Goal: Transaction & Acquisition: Purchase product/service

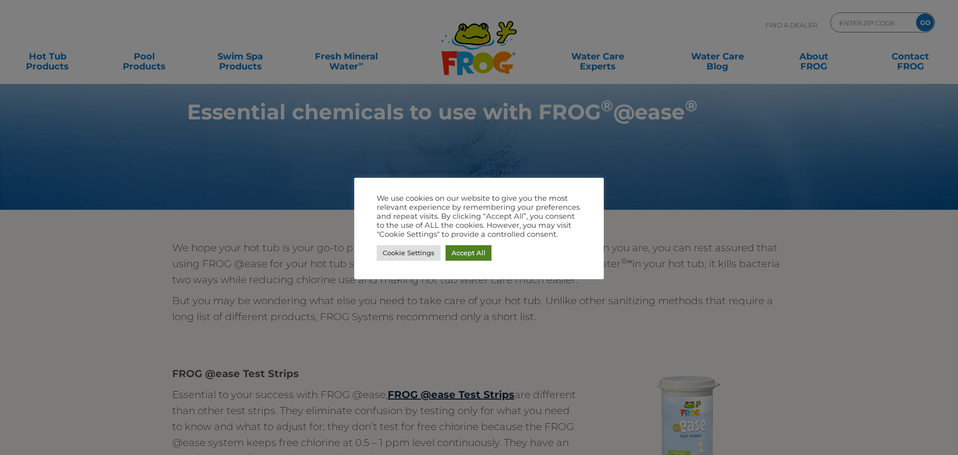
click at [459, 252] on link "Accept All" at bounding box center [469, 252] width 46 height 15
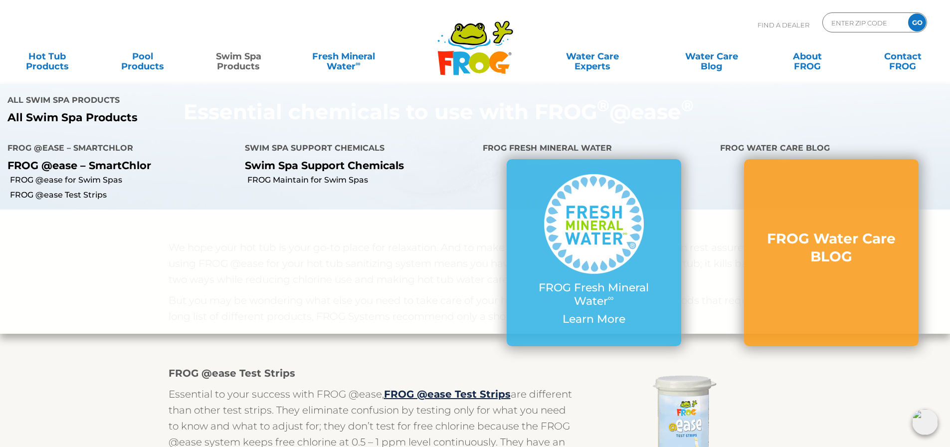
click at [244, 55] on link "Swim Spa Products" at bounding box center [239, 56] width 74 height 20
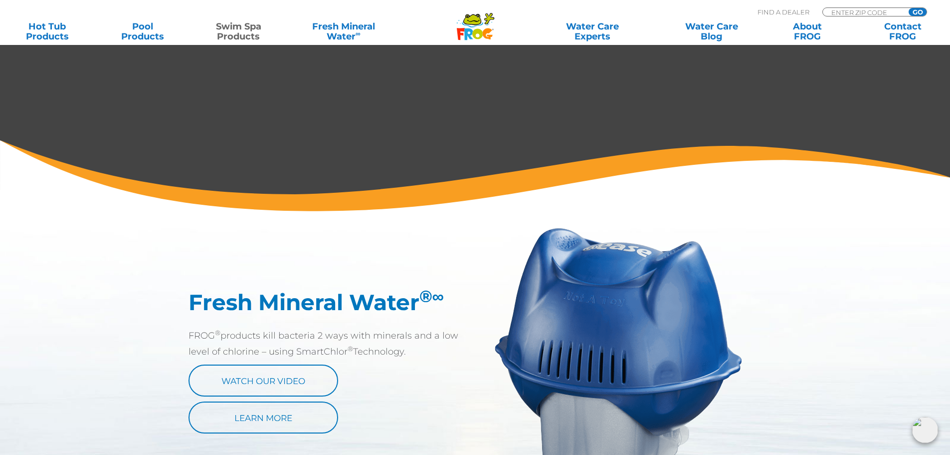
scroll to position [100, 0]
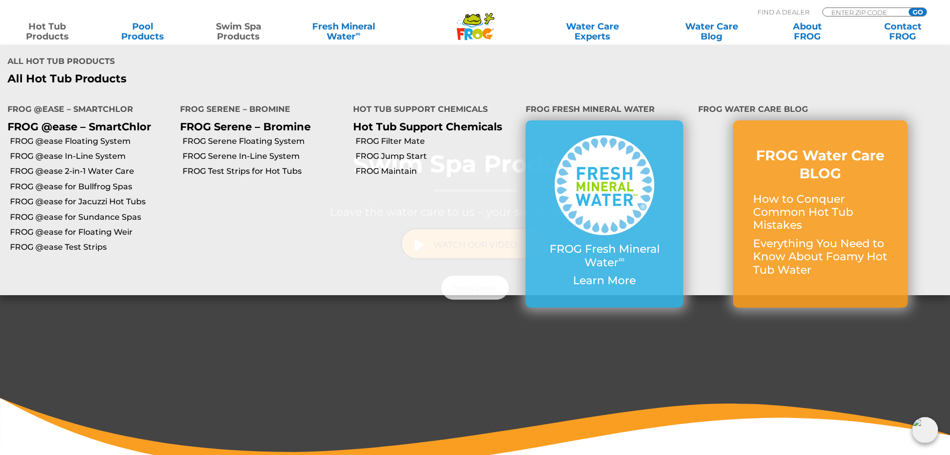
click at [47, 33] on link "Hot Tub Products" at bounding box center [47, 31] width 74 height 20
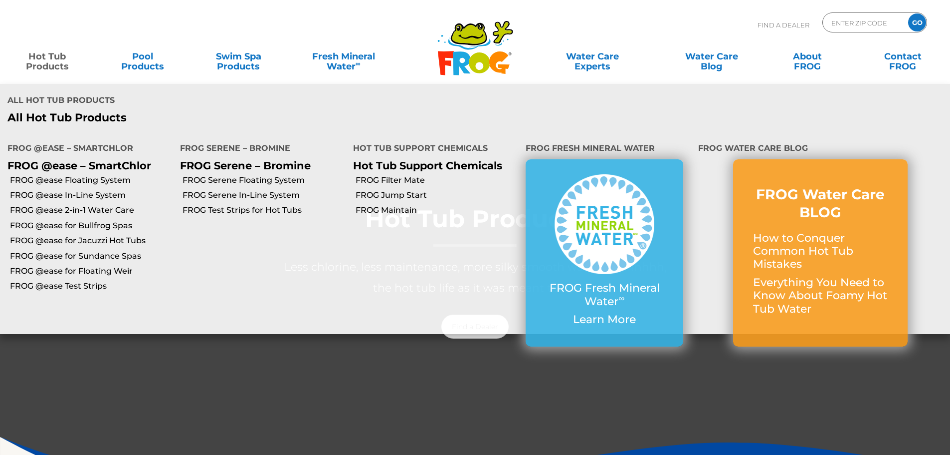
scroll to position [50, 0]
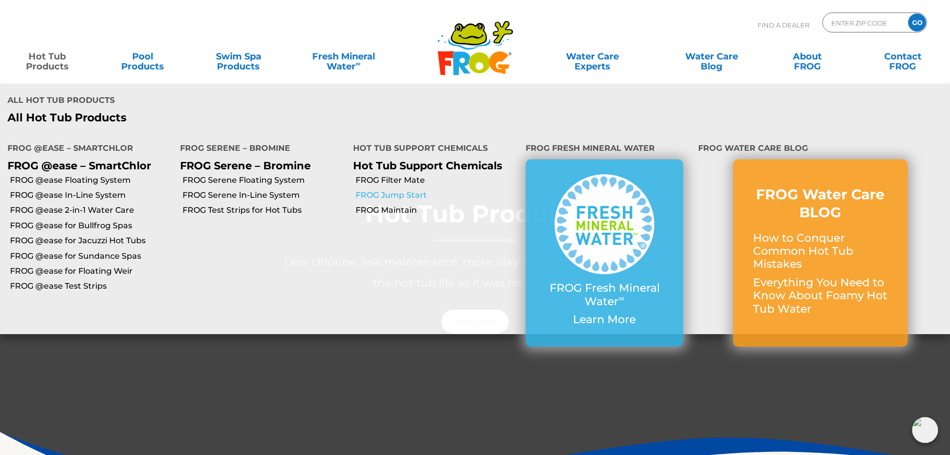
click at [417, 190] on link "FROG Jump Start" at bounding box center [437, 195] width 163 height 11
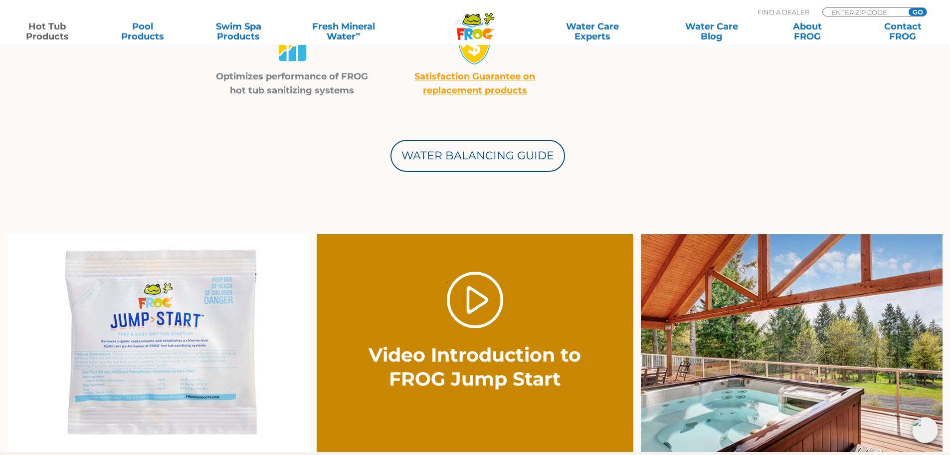
scroll to position [499, 0]
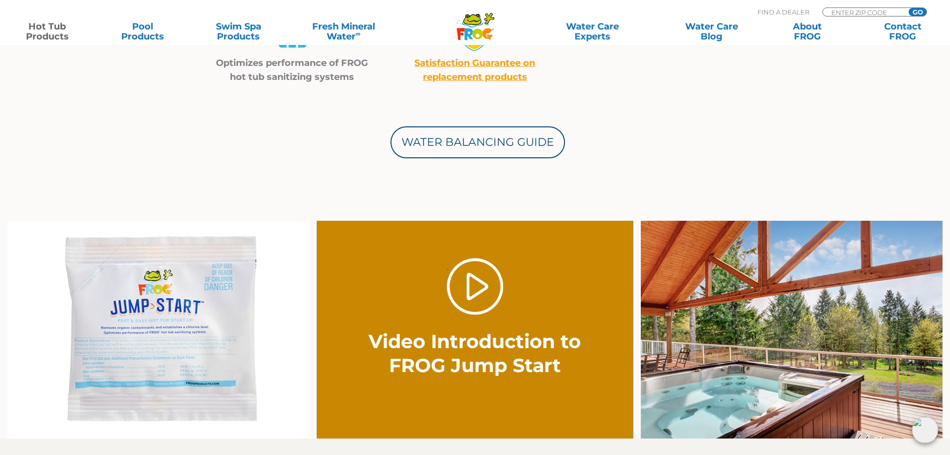
click at [116, 364] on img at bounding box center [158, 330] width 302 height 218
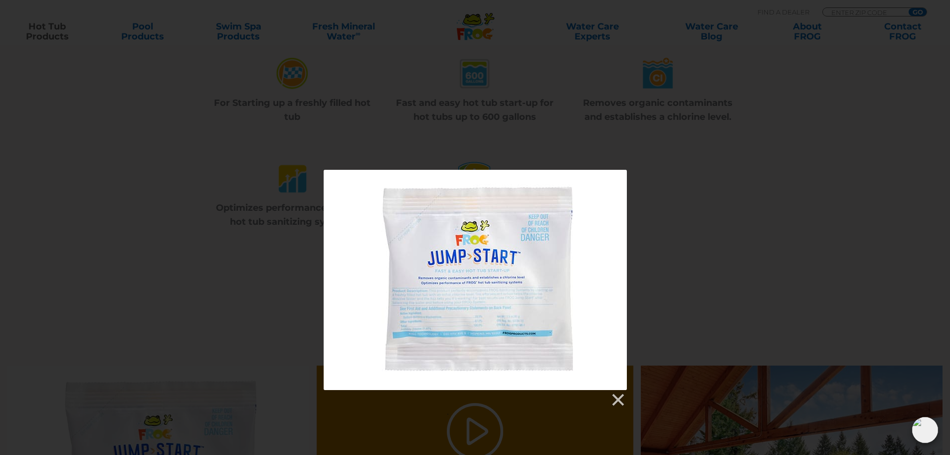
scroll to position [449, 0]
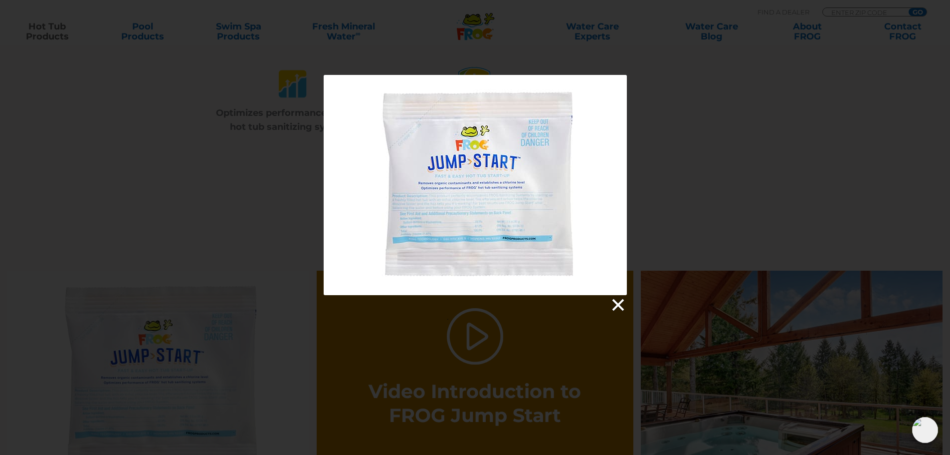
click at [616, 301] on link at bounding box center [617, 304] width 15 height 15
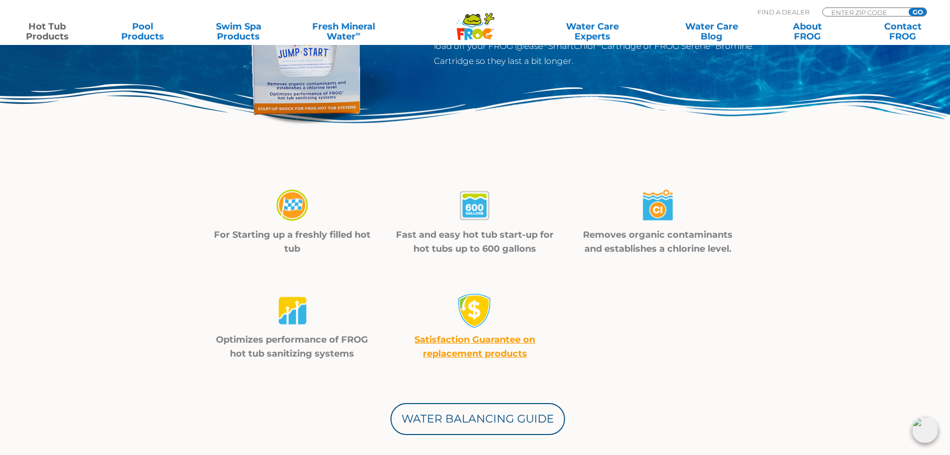
scroll to position [0, 0]
